Goal: Information Seeking & Learning: Find specific fact

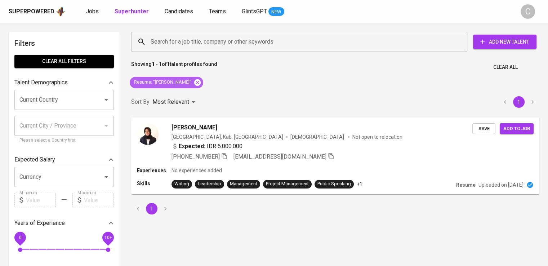
click at [194, 82] on icon at bounding box center [197, 82] width 6 height 6
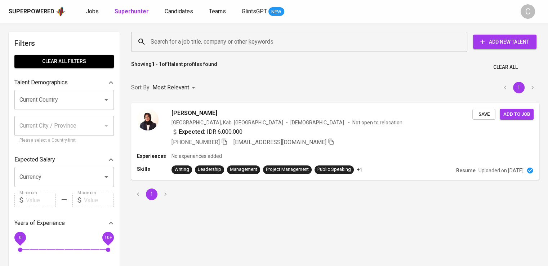
click at [210, 45] on input "Search for a job title, company or other keywords" at bounding box center [301, 42] width 304 height 14
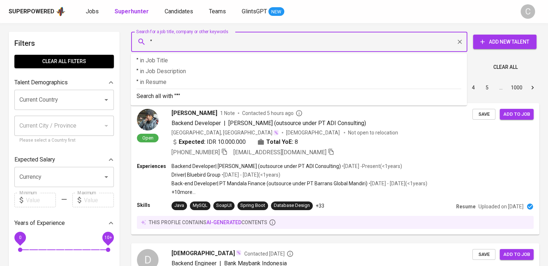
paste input "Furukawa Automotive Systems [GEOGRAPHIC_DATA]"
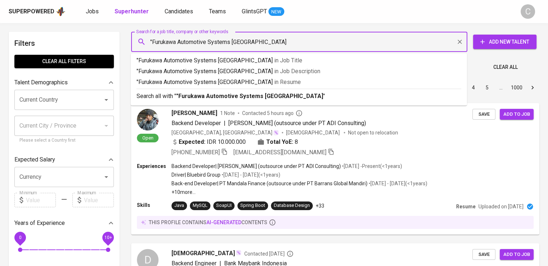
type input ""Furukawa Automotive Systems [GEOGRAPHIC_DATA]""
click at [276, 80] on span "in [GEOGRAPHIC_DATA]" at bounding box center [289, 81] width 27 height 7
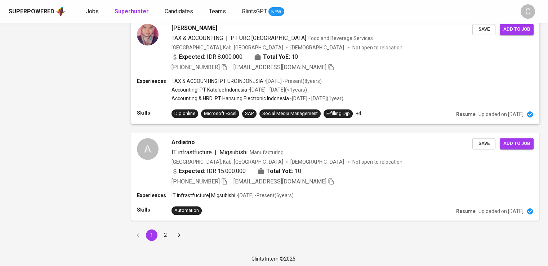
scroll to position [228, 0]
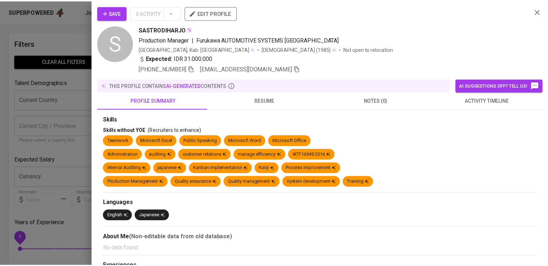
scroll to position [0, 0]
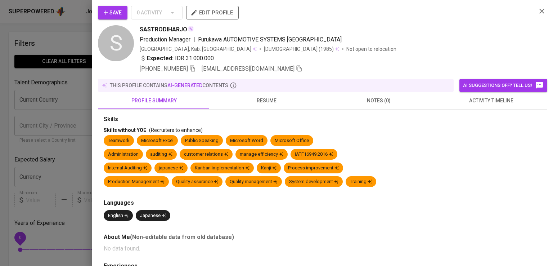
click at [538, 9] on icon "button" at bounding box center [542, 11] width 9 height 9
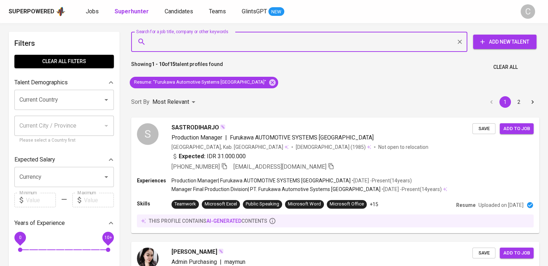
click at [232, 42] on input "Search for a job title, company or other keywords" at bounding box center [301, 42] width 304 height 14
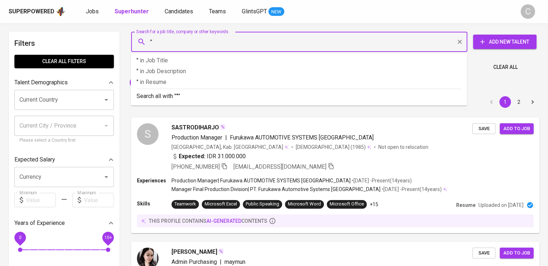
paste input "Furukawa Automotive Systems [GEOGRAPHIC_DATA]"
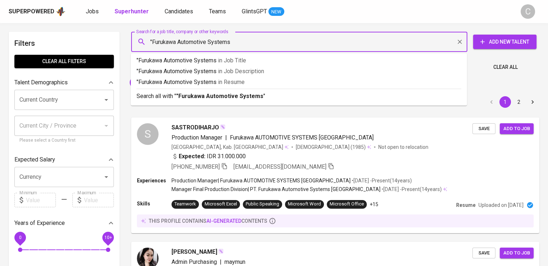
type input ""Furukawa Automotive Systems""
click at [251, 78] on p ""Furukawa Automotive Systems" in Resume" at bounding box center [298, 82] width 324 height 9
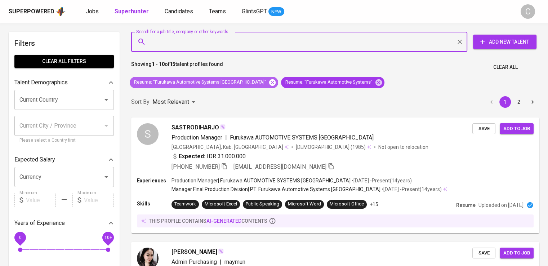
click at [269, 82] on icon at bounding box center [272, 82] width 6 height 6
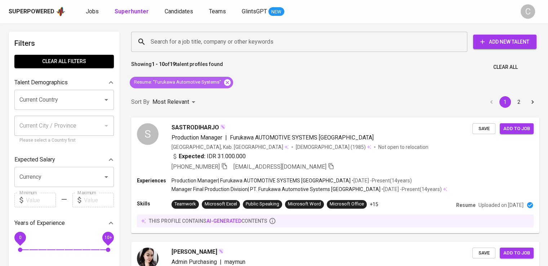
click at [227, 82] on icon at bounding box center [227, 82] width 8 height 8
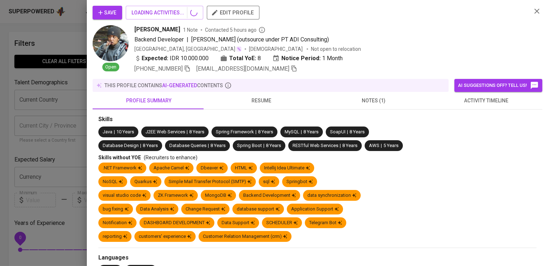
click at [189, 42] on div at bounding box center [274, 133] width 548 height 266
click at [183, 41] on div at bounding box center [274, 133] width 548 height 266
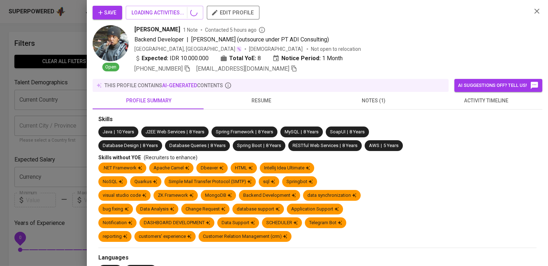
click at [183, 41] on div at bounding box center [274, 133] width 548 height 266
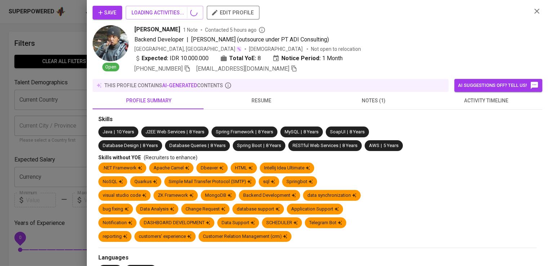
click at [183, 41] on div at bounding box center [274, 133] width 548 height 266
click at [537, 10] on div at bounding box center [274, 133] width 548 height 266
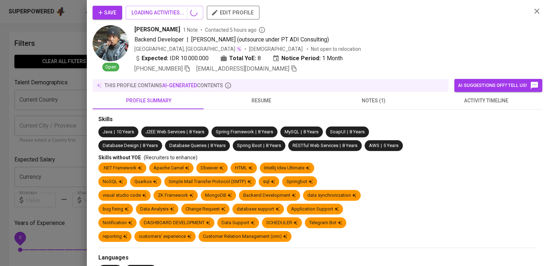
click at [537, 10] on div at bounding box center [274, 133] width 548 height 266
click at [536, 12] on div at bounding box center [274, 133] width 548 height 266
click at [63, 22] on div at bounding box center [274, 133] width 548 height 266
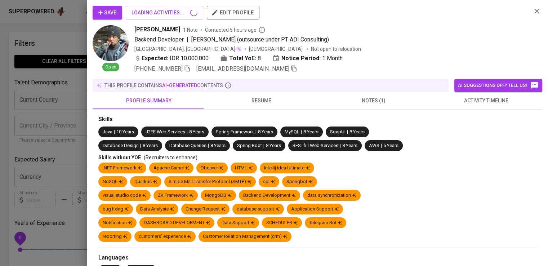
click at [193, 44] on div at bounding box center [274, 133] width 548 height 266
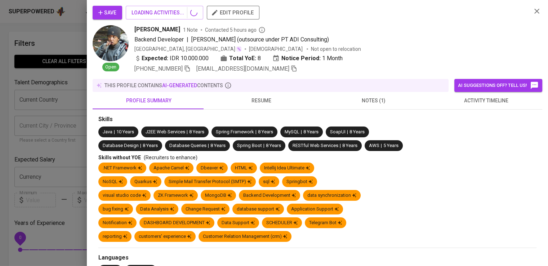
click at [193, 44] on div at bounding box center [274, 133] width 548 height 266
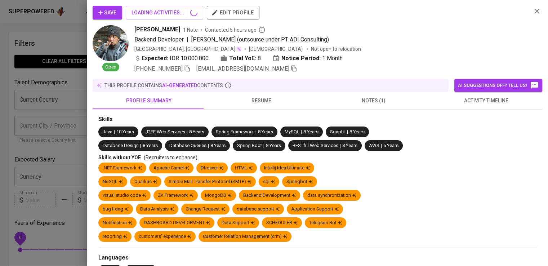
click at [193, 44] on div at bounding box center [274, 133] width 548 height 266
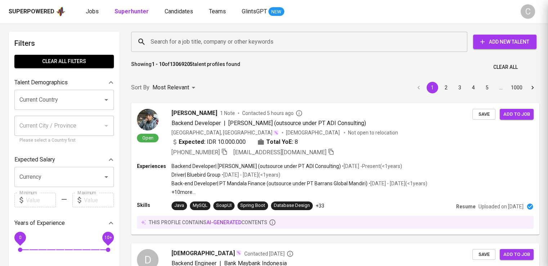
click at [193, 44] on div at bounding box center [274, 133] width 548 height 266
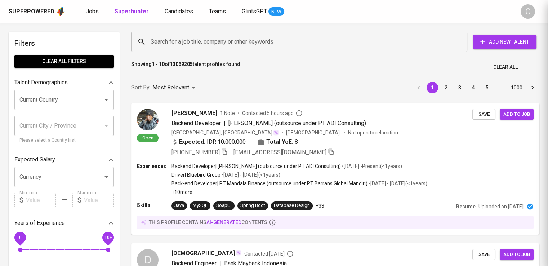
click at [193, 44] on div at bounding box center [274, 133] width 548 height 266
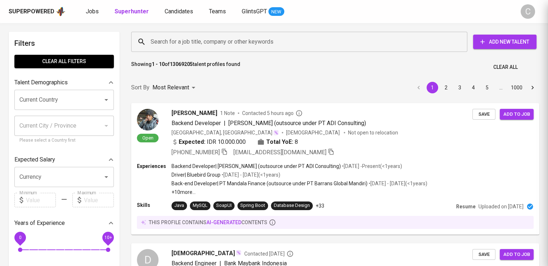
click at [193, 44] on div at bounding box center [274, 133] width 548 height 266
click at [191, 41] on div at bounding box center [274, 133] width 548 height 266
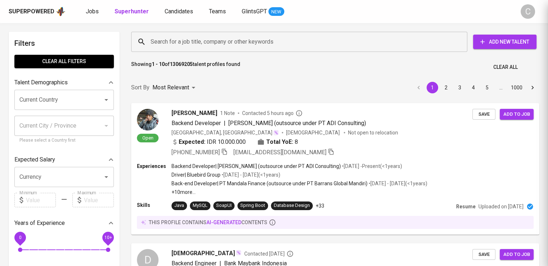
click at [191, 41] on div at bounding box center [274, 133] width 548 height 266
click at [199, 40] on div at bounding box center [274, 133] width 548 height 266
click at [207, 42] on div at bounding box center [274, 133] width 548 height 266
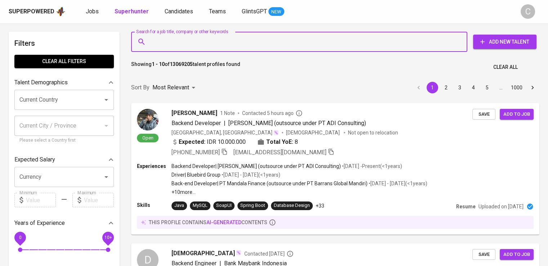
click at [219, 41] on input "Search for a job title, company or other keywords" at bounding box center [301, 42] width 304 height 14
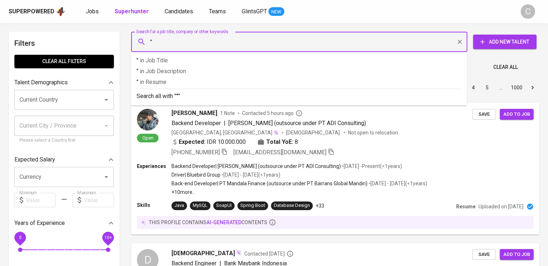
paste input "Furukawa Automotive Systems [GEOGRAPHIC_DATA]"
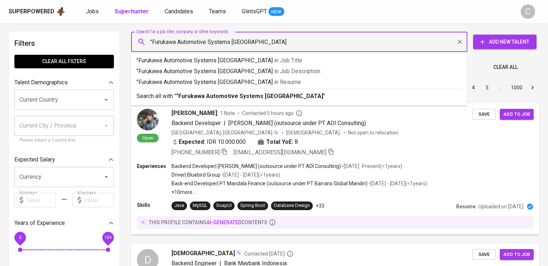
type input ""Furukawa Automotive Systems [GEOGRAPHIC_DATA]""
click at [245, 79] on p ""Furukawa Automotive Systems Indonesia" in [GEOGRAPHIC_DATA]" at bounding box center [298, 82] width 324 height 9
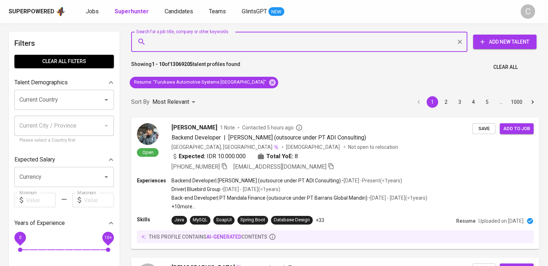
click at [214, 96] on div "Sort By Most Relevant MOST_RELEVANT 1 2 3 4 5 … 1000" at bounding box center [335, 102] width 417 height 22
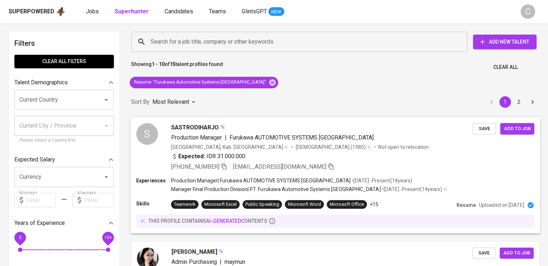
click at [238, 152] on div "Expected: IDR 31.000.000" at bounding box center [208, 156] width 75 height 9
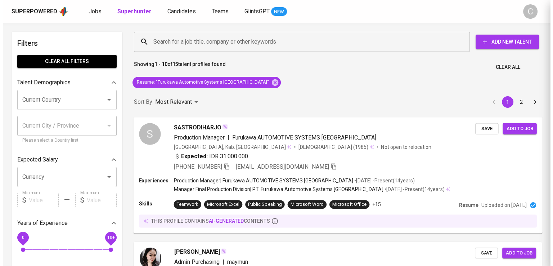
scroll to position [16, 0]
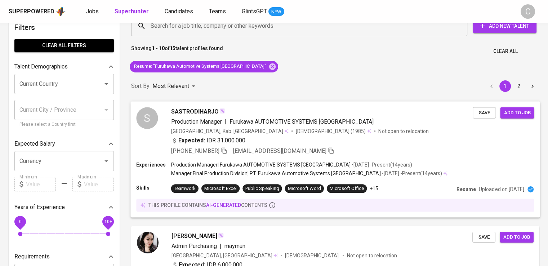
click at [304, 112] on div "SASTRODIHARJO" at bounding box center [322, 111] width 302 height 9
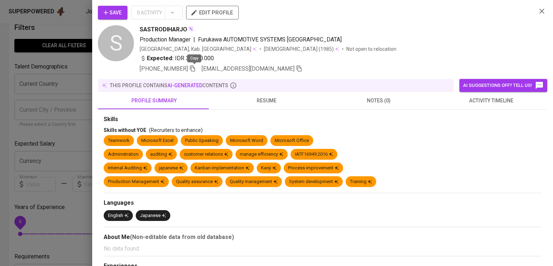
click at [194, 67] on icon "button" at bounding box center [192, 69] width 5 height 6
